Goal: Information Seeking & Learning: Learn about a topic

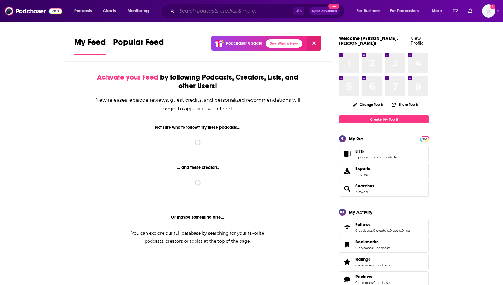
click at [202, 8] on input "Search podcasts, credits, & more..." at bounding box center [235, 11] width 116 height 10
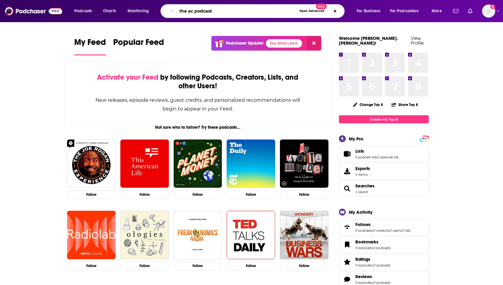
type input "the ac podcast"
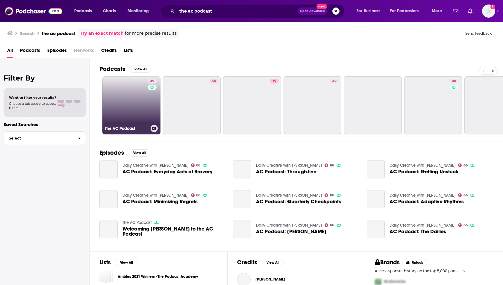
click at [123, 104] on link "49 The AC Podcast" at bounding box center [131, 105] width 58 height 58
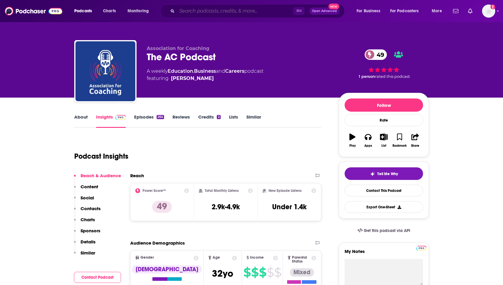
click at [187, 12] on input "Search podcasts, credits, & more..." at bounding box center [235, 11] width 116 height 10
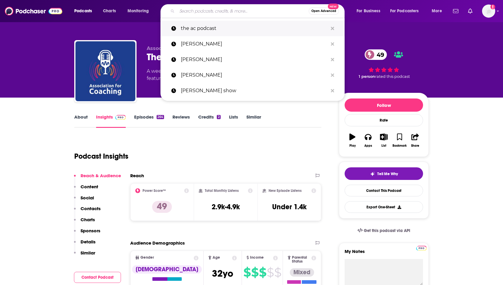
click at [193, 29] on p "the ac podcast" at bounding box center [254, 29] width 147 height 16
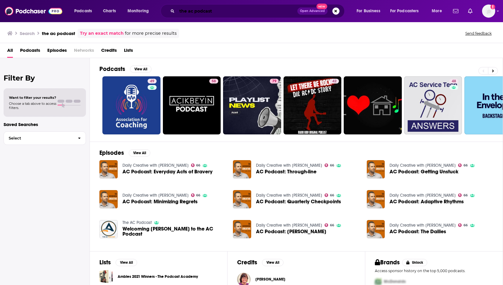
click at [196, 7] on input "the ac podcast" at bounding box center [237, 11] width 120 height 10
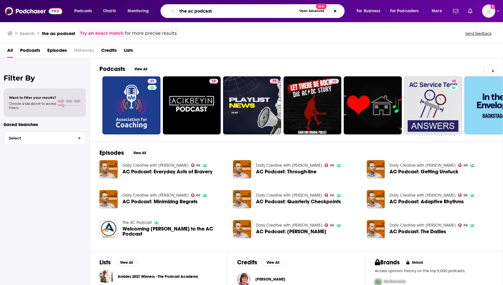
click at [196, 7] on input "the ac podcast" at bounding box center [237, 11] width 120 height 10
type input "a"
click at [116, 228] on img "Welcoming Troy Lydiate to the AC Podcast" at bounding box center [108, 229] width 18 height 18
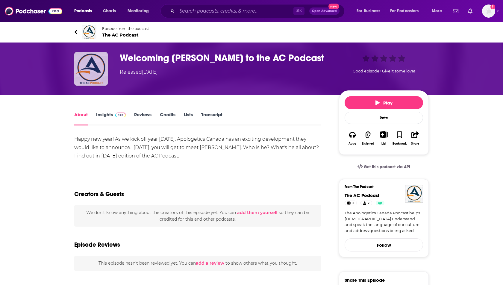
click at [91, 73] on img "Welcoming Troy Lydiate to the AC Podcast" at bounding box center [91, 69] width 34 height 34
click at [76, 32] on icon at bounding box center [75, 32] width 3 height 6
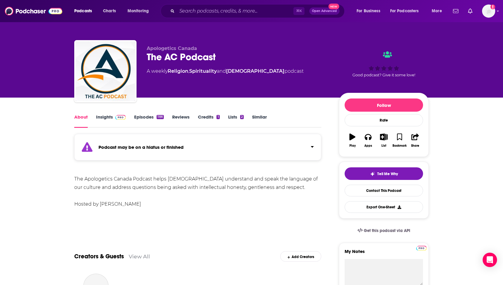
click at [101, 121] on link "Insights" at bounding box center [111, 121] width 30 height 14
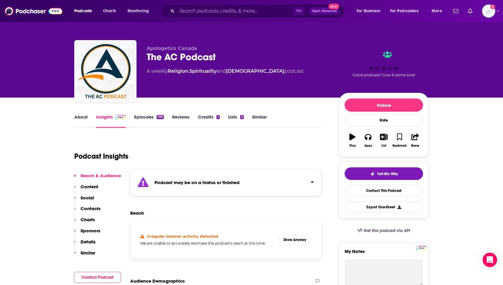
click at [145, 118] on link "Episodes 1191" at bounding box center [149, 121] width 30 height 14
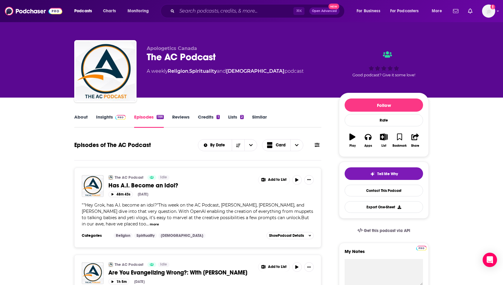
click at [102, 118] on link "Insights" at bounding box center [111, 121] width 30 height 14
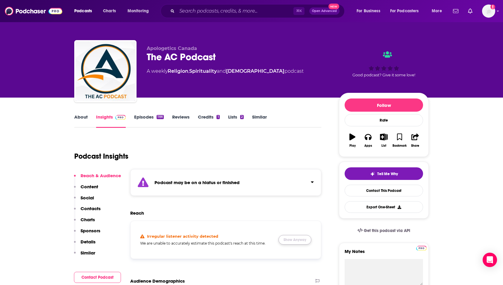
click at [296, 241] on button "Show Anyway" at bounding box center [294, 240] width 33 height 10
